Goal: Find specific page/section: Find specific page/section

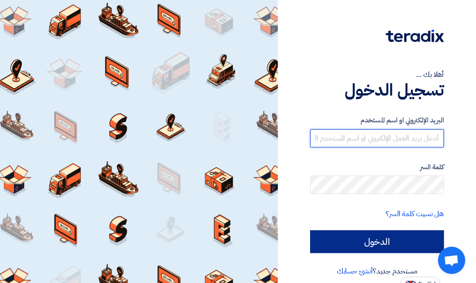
type input "[EMAIL_ADDRESS][DOMAIN_NAME]"
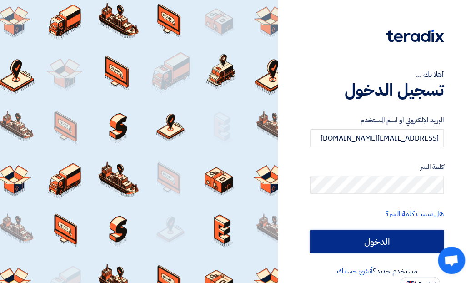
click at [373, 241] on input "الدخول" at bounding box center [377, 241] width 134 height 23
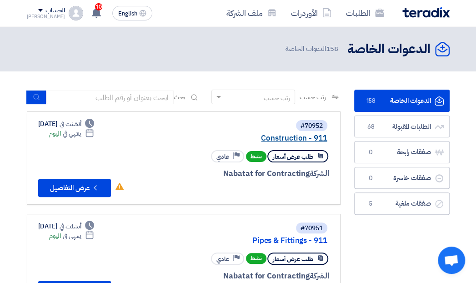
click at [290, 135] on link "Construction - 911" at bounding box center [236, 138] width 182 height 8
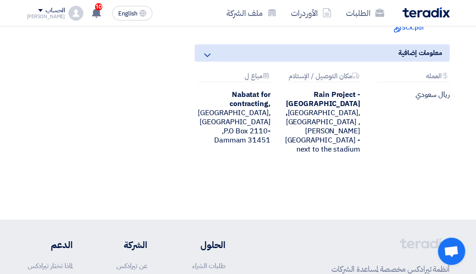
scroll to position [284, 0]
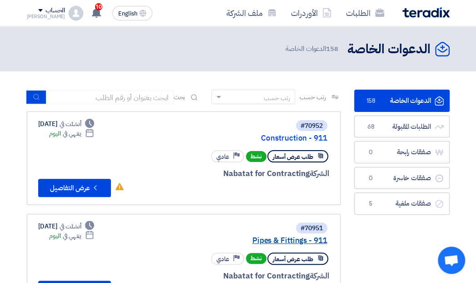
click at [306, 240] on link "Pipes & Fittings - 911" at bounding box center [236, 240] width 182 height 8
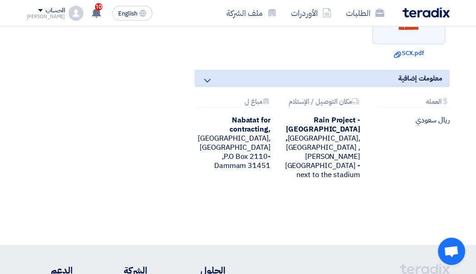
scroll to position [227, 0]
